Goal: Task Accomplishment & Management: Manage account settings

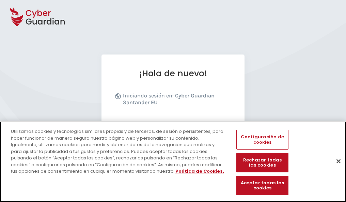
scroll to position [83, 0]
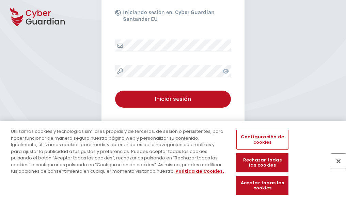
click at [335, 168] on button "Cerrar" at bounding box center [338, 160] width 15 height 15
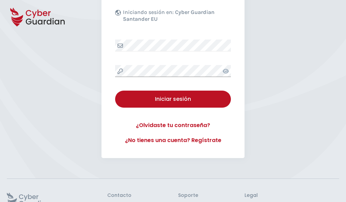
scroll to position [132, 0]
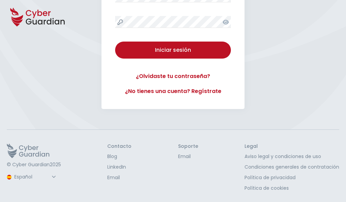
click at [115, 42] on button "Iniciar sesión" at bounding box center [173, 50] width 116 height 17
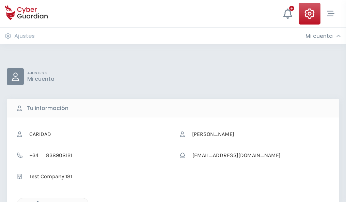
click at [36, 201] on icon "button" at bounding box center [36, 204] width 6 height 6
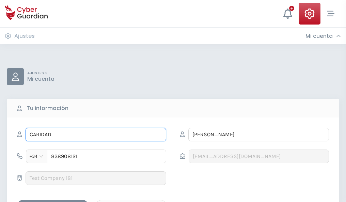
click at [96, 134] on input "CARIDAD" at bounding box center [96, 135] width 141 height 14
type input "C"
type input "Raquel"
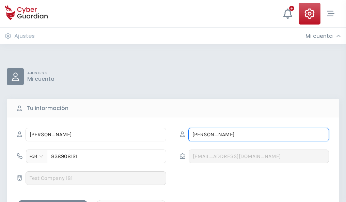
click at [258, 134] on input "CASTRILLO" at bounding box center [258, 135] width 141 height 14
type input "C"
type input "Pombo"
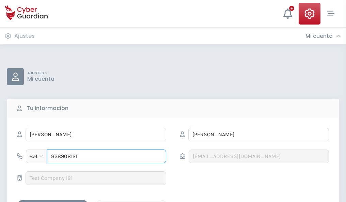
click at [106, 156] on input "838908121" at bounding box center [106, 156] width 119 height 14
type input "8"
type input "943752551"
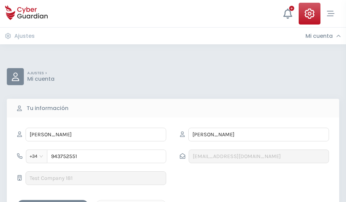
click at [53, 201] on div "Guardar cambios" at bounding box center [52, 205] width 61 height 9
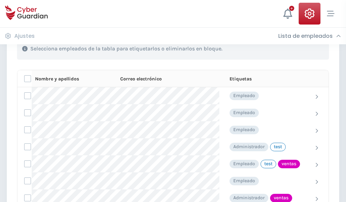
scroll to position [308, 0]
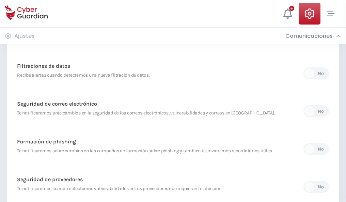
scroll to position [358, 0]
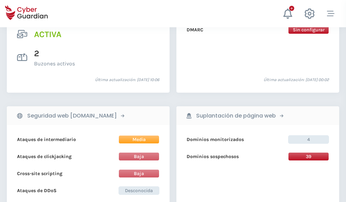
scroll to position [691, 0]
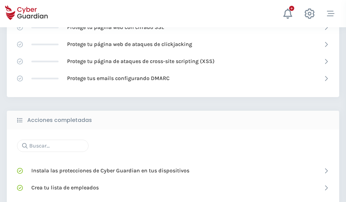
scroll to position [453, 0]
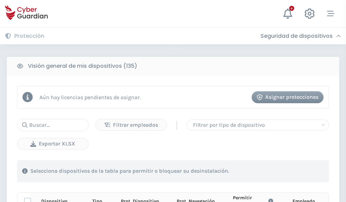
scroll to position [601, 0]
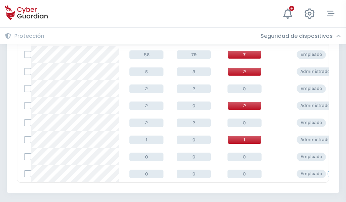
scroll to position [316, 0]
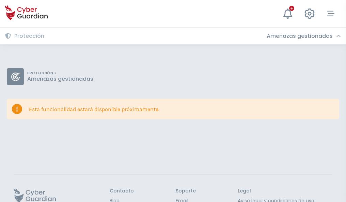
scroll to position [44, 0]
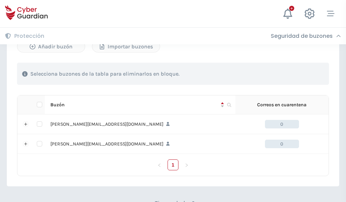
scroll to position [296, 0]
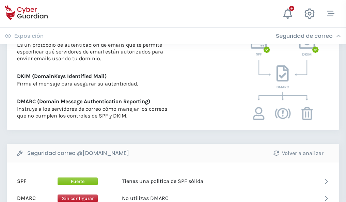
scroll to position [367, 0]
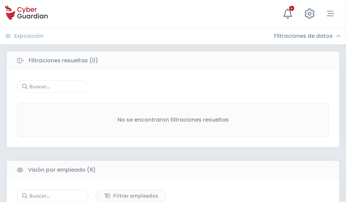
scroll to position [580, 0]
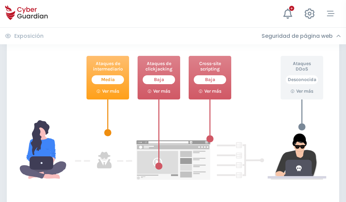
scroll to position [371, 0]
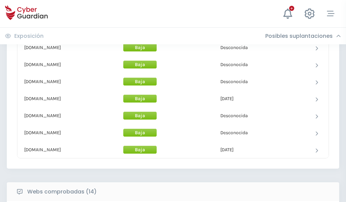
scroll to position [663, 0]
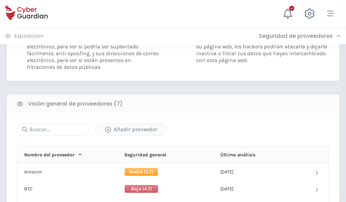
scroll to position [456, 0]
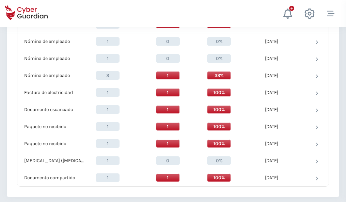
scroll to position [705, 0]
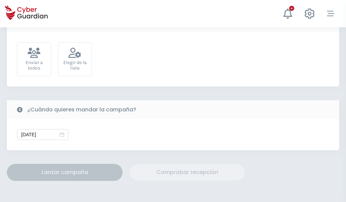
scroll to position [249, 0]
